Goal: Task Accomplishment & Management: Manage account settings

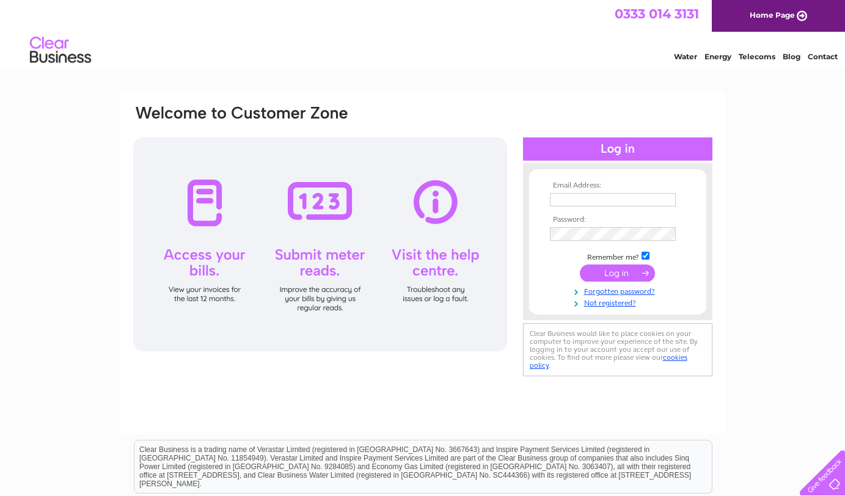
scroll to position [61, 0]
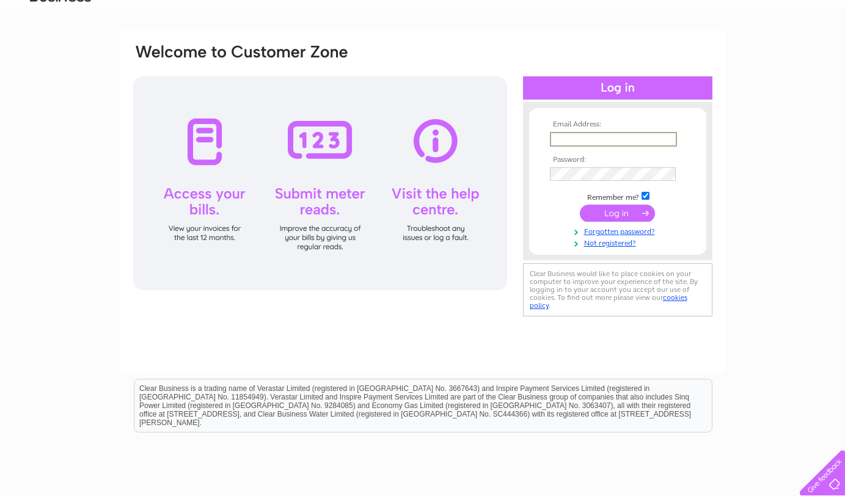
click at [600, 138] on input "text" at bounding box center [613, 139] width 127 height 15
type input "Accounts@gandjwilson.co.uk"
click at [580, 205] on input "submit" at bounding box center [617, 213] width 75 height 17
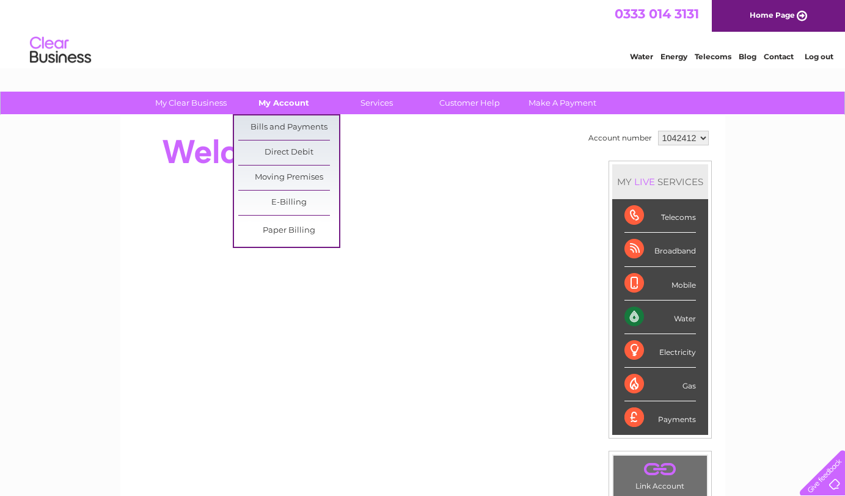
click at [274, 97] on link "My Account" at bounding box center [283, 103] width 101 height 23
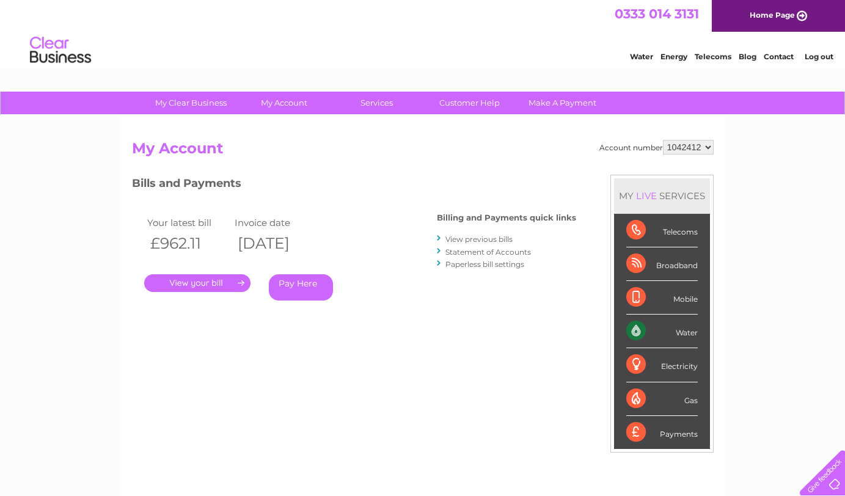
click at [222, 281] on link "." at bounding box center [197, 283] width 106 height 18
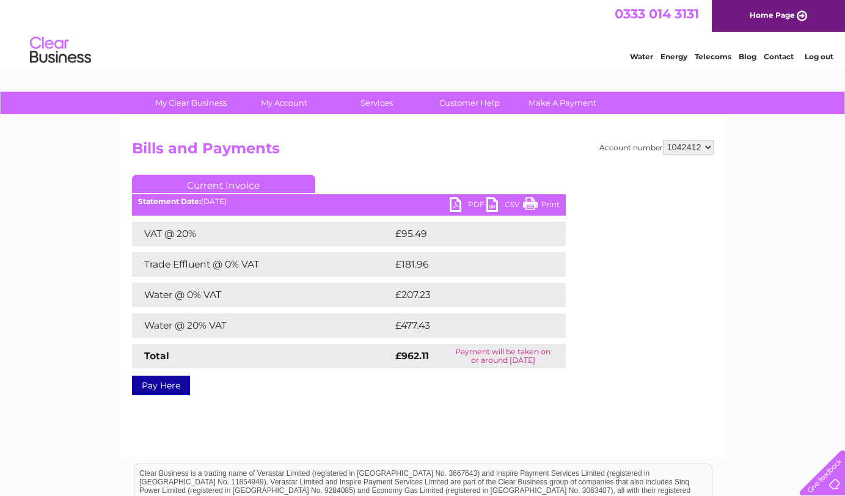
click at [457, 202] on link "PDF" at bounding box center [468, 206] width 37 height 18
click at [817, 57] on link "Log out" at bounding box center [819, 56] width 29 height 9
